Goal: Transaction & Acquisition: Purchase product/service

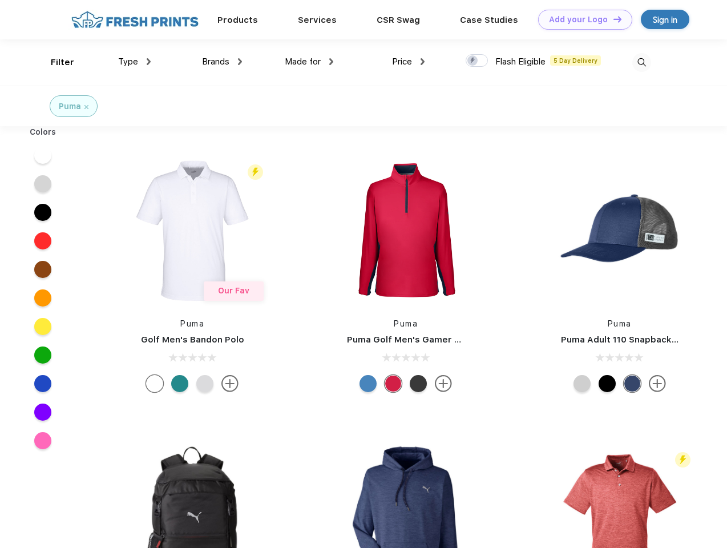
click at [581, 19] on link "Add your Logo Design Tool" at bounding box center [585, 20] width 94 height 20
click at [0, 0] on div "Design Tool" at bounding box center [0, 0] width 0 height 0
click at [612, 19] on link "Add your Logo Design Tool" at bounding box center [585, 20] width 94 height 20
click at [55, 62] on div "Filter" at bounding box center [62, 62] width 23 height 13
click at [135, 62] on span "Type" at bounding box center [128, 61] width 20 height 10
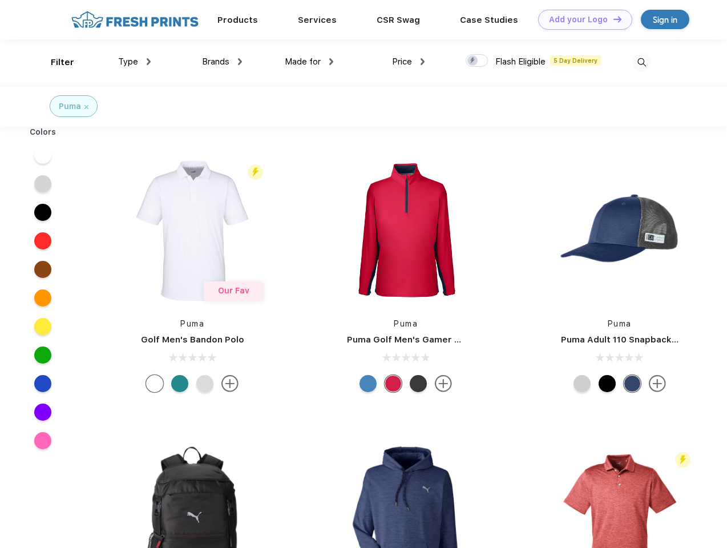
click at [222, 62] on span "Brands" at bounding box center [215, 61] width 27 height 10
click at [309, 62] on span "Made for" at bounding box center [303, 61] width 36 height 10
click at [408, 62] on span "Price" at bounding box center [402, 61] width 20 height 10
click at [477, 61] on div at bounding box center [476, 60] width 22 height 13
click at [473, 61] on input "checkbox" at bounding box center [468, 57] width 7 height 7
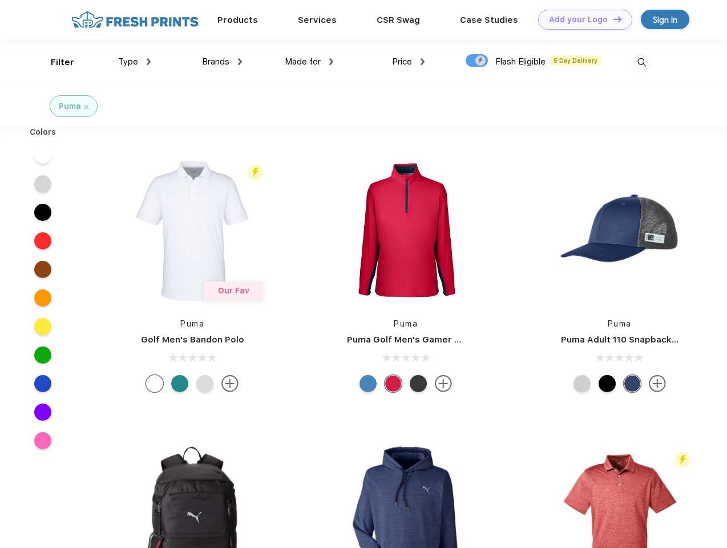
click at [641, 62] on img at bounding box center [641, 62] width 19 height 19
